Goal: Check status: Check status

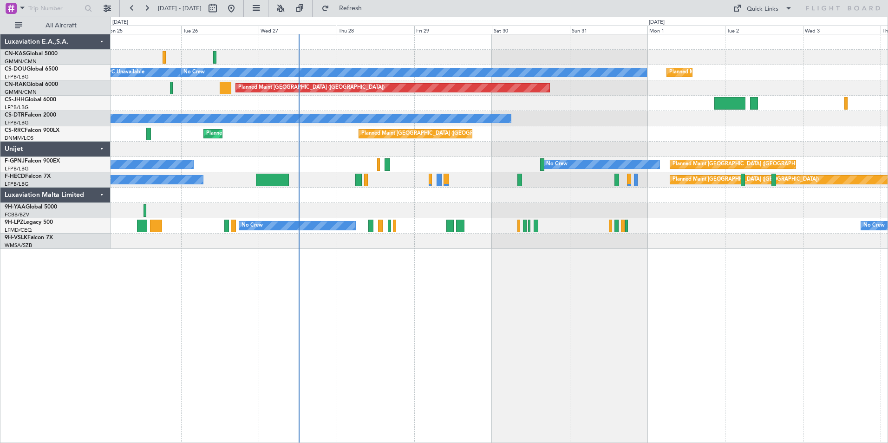
click at [352, 295] on div "Planned Maint [GEOGRAPHIC_DATA] ([GEOGRAPHIC_DATA]) A/C Unavailable No Crew Pla…" at bounding box center [500, 238] width 778 height 409
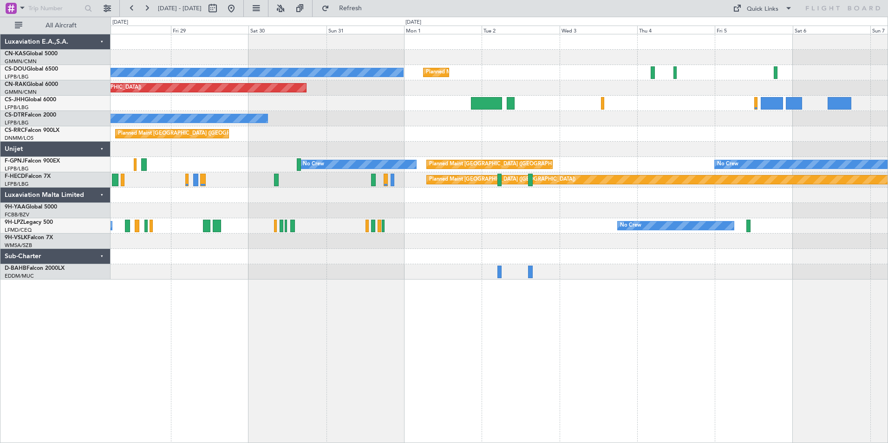
click at [434, 285] on div "No Crew Planned Maint [GEOGRAPHIC_DATA] ([GEOGRAPHIC_DATA]) Planned Maint [GEOG…" at bounding box center [500, 238] width 778 height 409
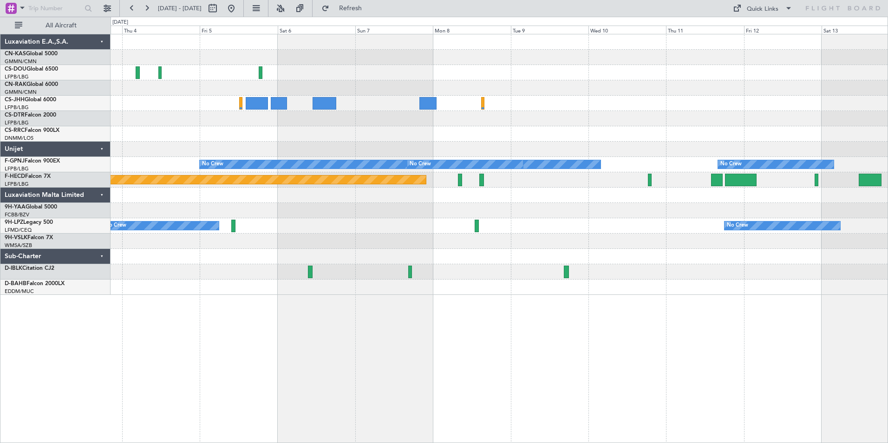
click at [149, 294] on div "Planned Maint [GEOGRAPHIC_DATA] ([GEOGRAPHIC_DATA]) No Crew No Crew No Crew Pla…" at bounding box center [499, 164] width 777 height 261
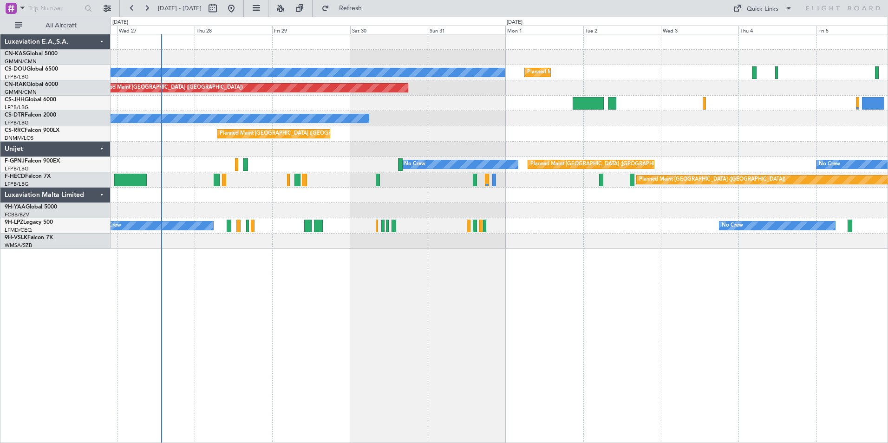
click at [428, 336] on div "Planned Maint Paris (Le Bourget) No Crew Planned Maint Paris (Le Bourget) A/C U…" at bounding box center [500, 238] width 778 height 409
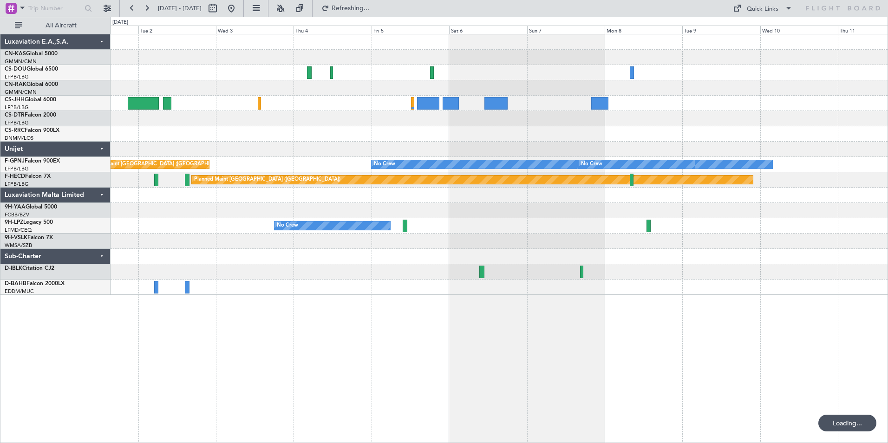
click at [351, 328] on div "Planned Maint Paris (Le Bourget) No Crew Planned Maint Berlin (Brandenburg) No …" at bounding box center [500, 238] width 778 height 409
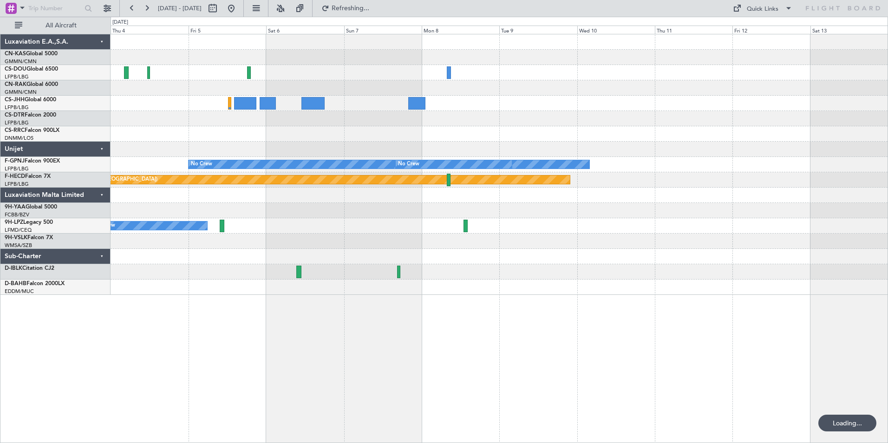
click at [497, 346] on div "Planned Maint Paris (Le Bourget) No Crew No Crew Planned Maint Paris (Le Bourge…" at bounding box center [500, 238] width 778 height 409
